Goal: Task Accomplishment & Management: Complete application form

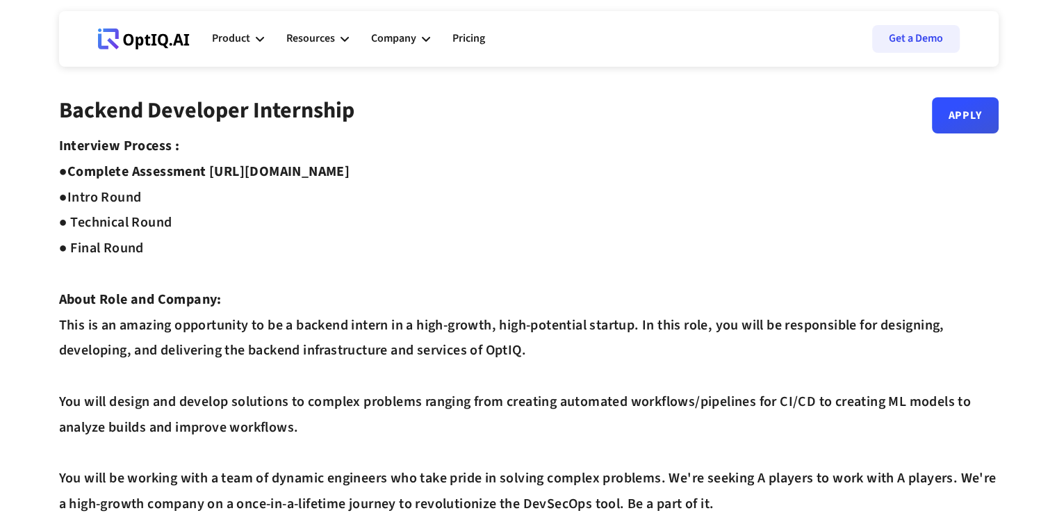
click at [955, 117] on link "Apply" at bounding box center [965, 110] width 67 height 36
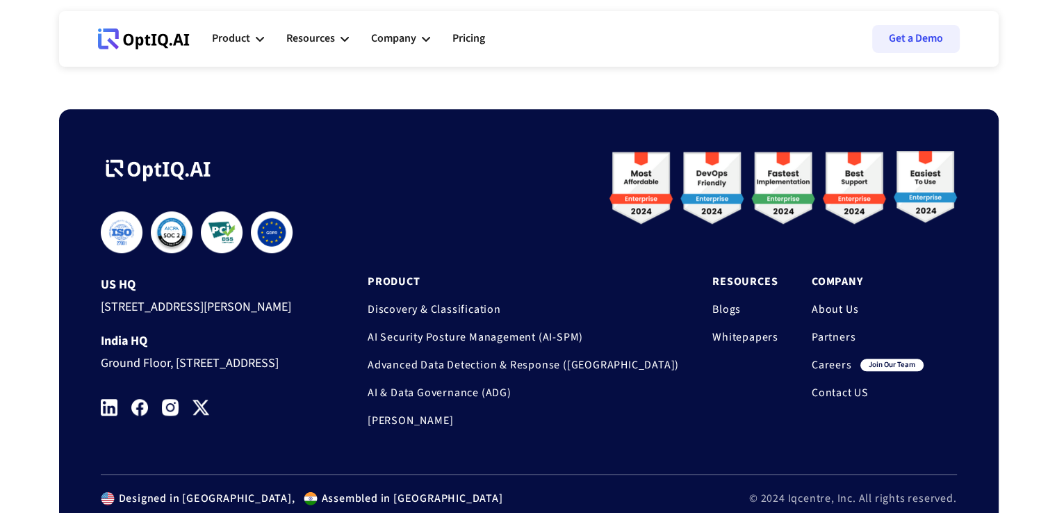
scroll to position [1047, 0]
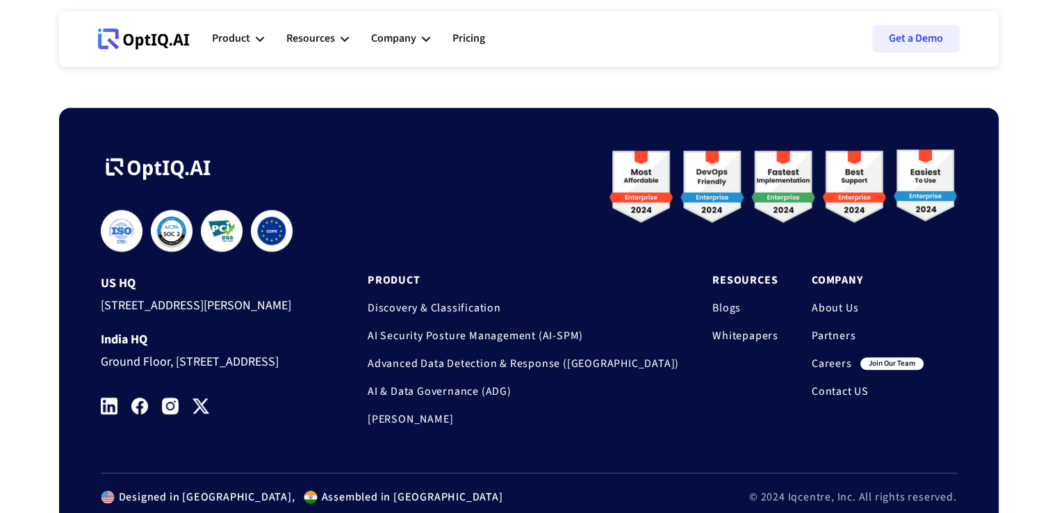
click at [793, 363] on link "Careers" at bounding box center [832, 364] width 40 height 14
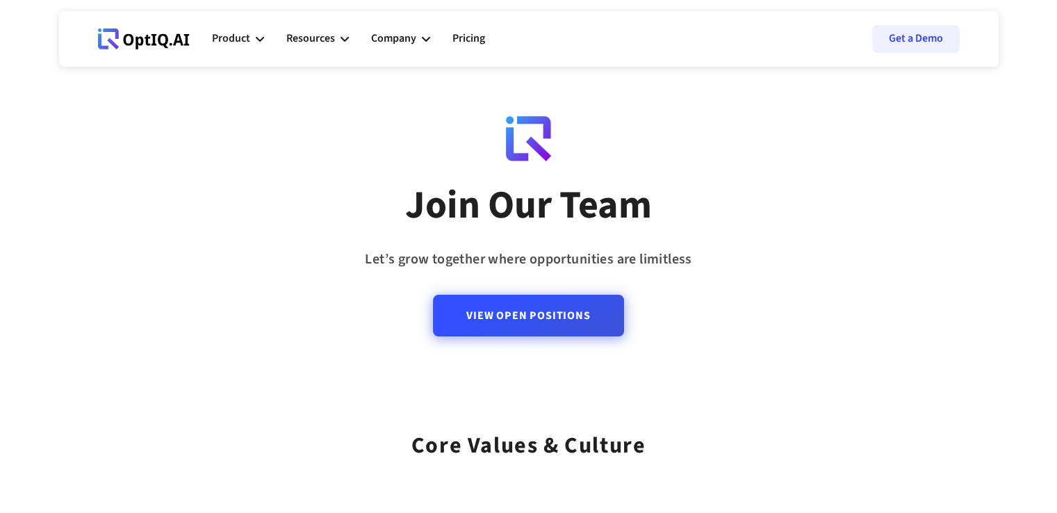
click at [542, 316] on link "View Open Positions" at bounding box center [528, 316] width 190 height 42
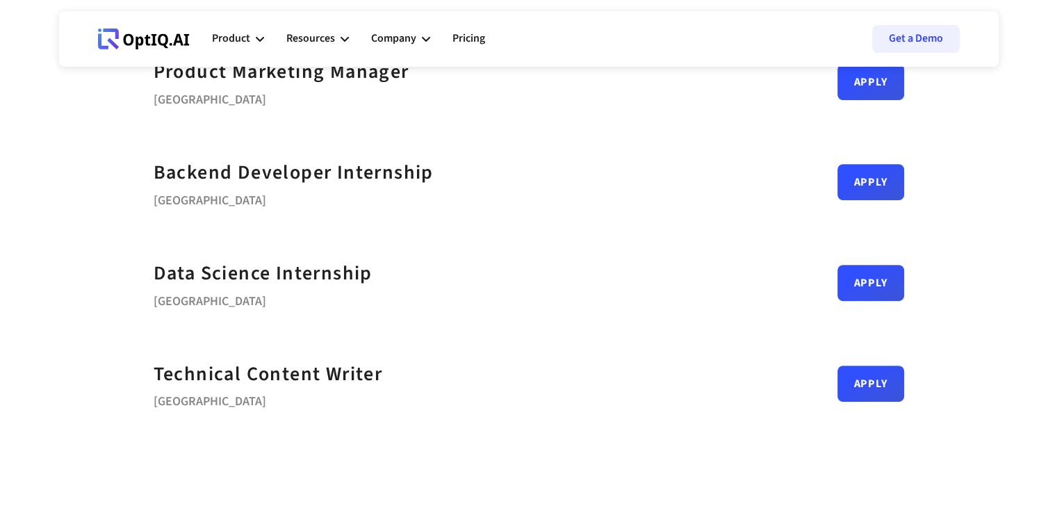
scroll to position [636, 0]
click at [891, 175] on link "Apply" at bounding box center [871, 176] width 67 height 36
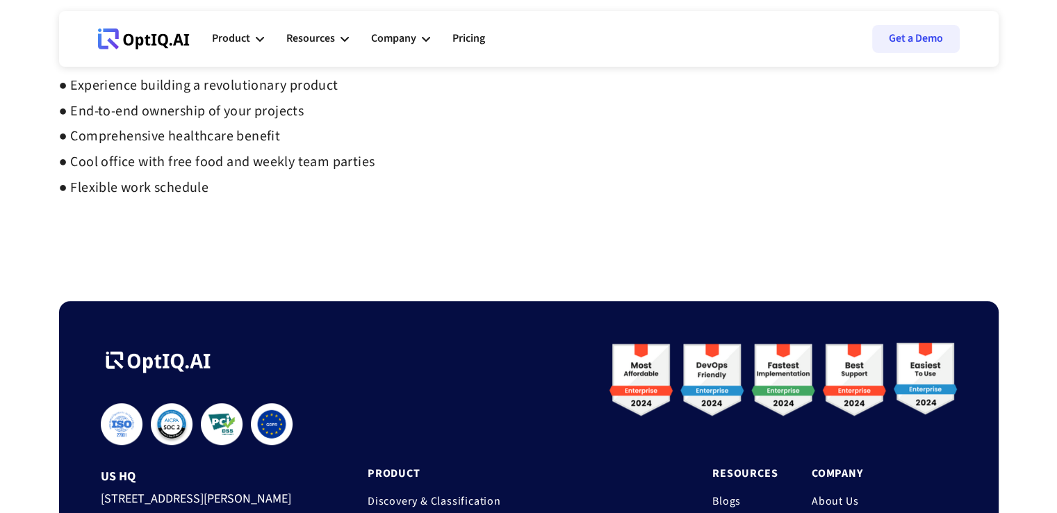
scroll to position [986, 0]
